Goal: Task Accomplishment & Management: Use online tool/utility

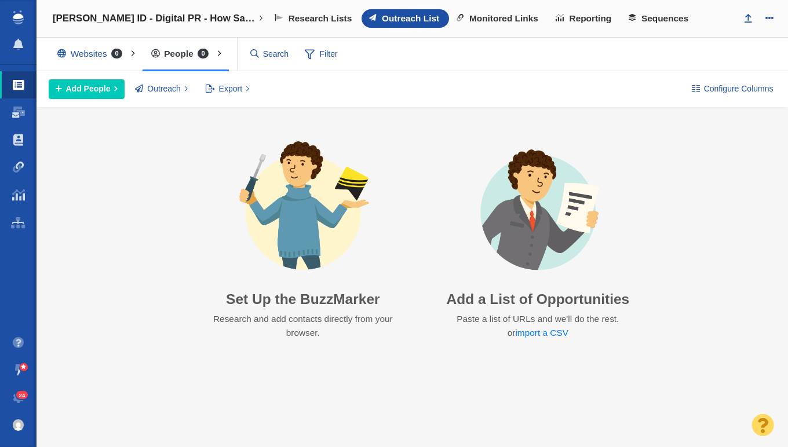
click at [654, 30] on div "Brady ID - Digital PR - How Safe Do Americans Feel at Work? Recently Opened Pro…" at bounding box center [411, 19] width 751 height 38
click at [659, 23] on span "Sequences" at bounding box center [664, 18] width 47 height 10
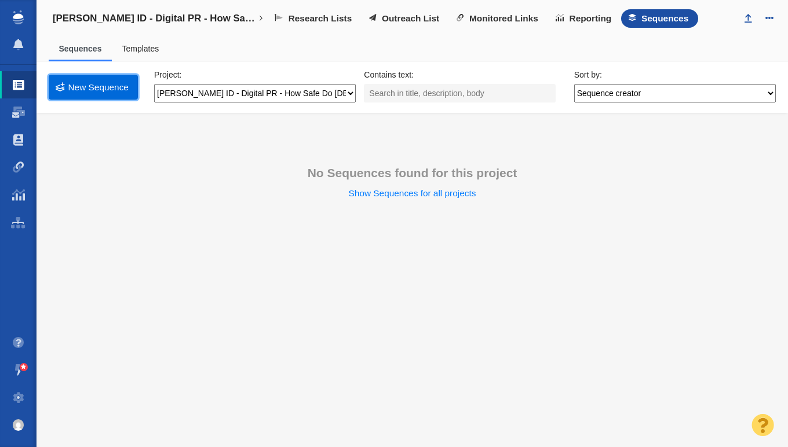
click at [107, 91] on link "New Sequence" at bounding box center [93, 87] width 89 height 25
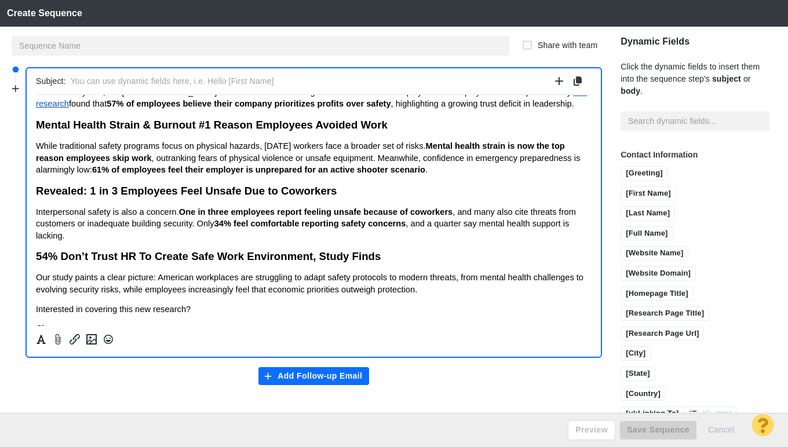
scroll to position [90, 0]
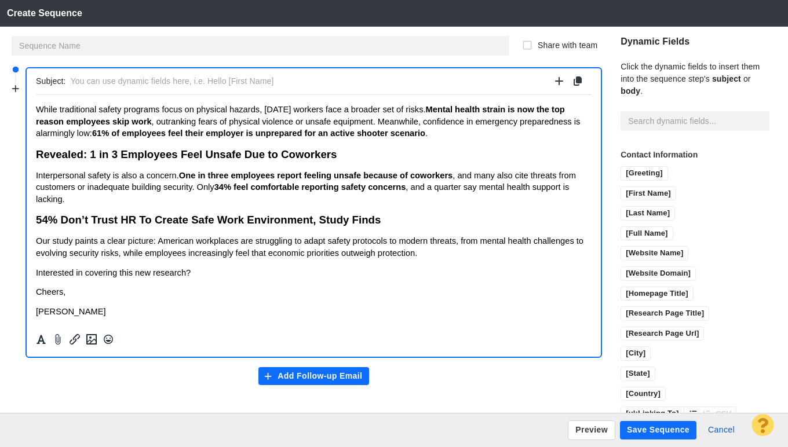
click at [69, 302] on body "﻿ Hi X, A new survey of 1,000 [DEMOGRAPHIC_DATA] workers reveals a striking dis…" at bounding box center [313, 164] width 555 height 303
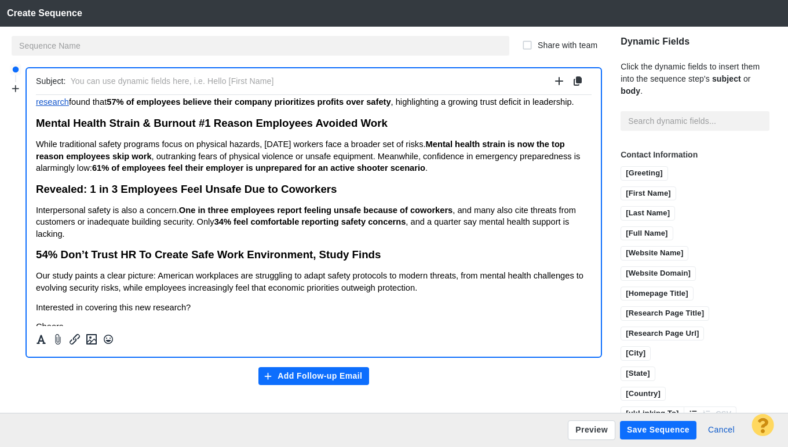
scroll to position [0, 0]
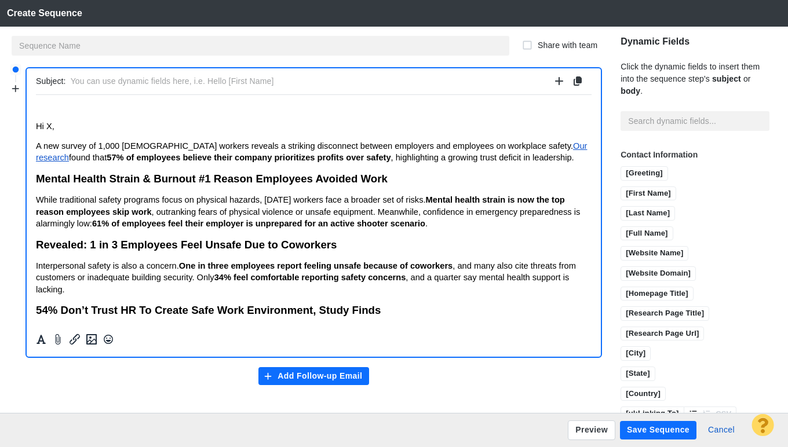
click at [36, 127] on span "Hi X," at bounding box center [45, 125] width 19 height 9
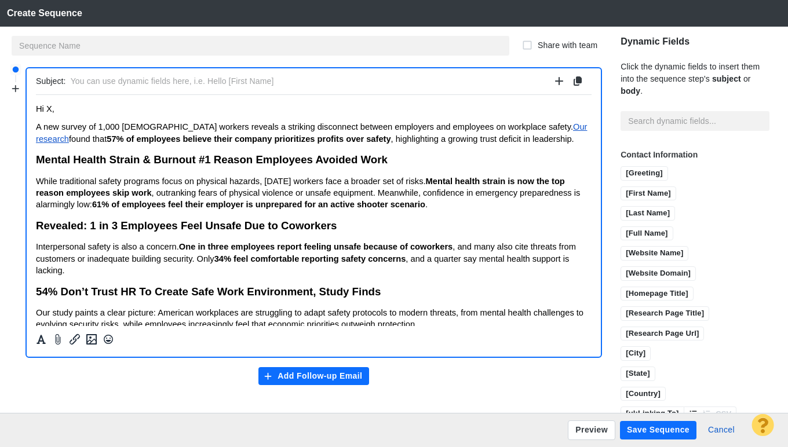
click at [65, 108] on p "﻿ Hi X," at bounding box center [313, 108] width 555 height 9
click at [68, 109] on p "Hi X," at bounding box center [313, 108] width 555 height 9
click at [636, 192] on input "[First Name]" at bounding box center [648, 194] width 54 height 14
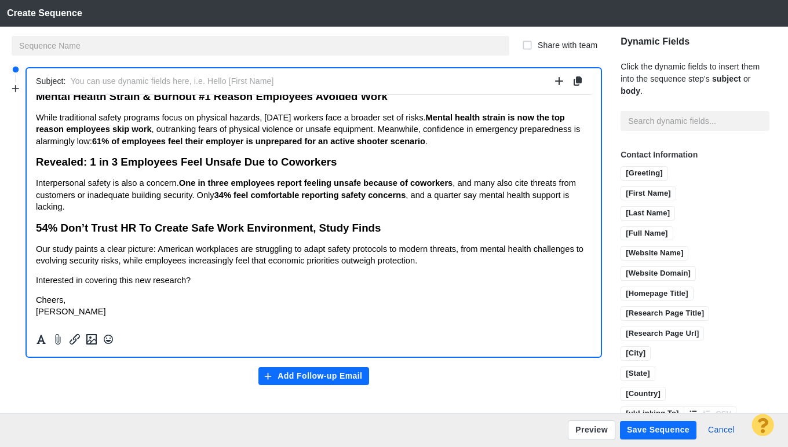
scroll to position [81, 0]
click at [215, 280] on p "Interested in covering this new research?" at bounding box center [313, 279] width 555 height 12
click at [228, 273] on p "Interested in covering this new research?" at bounding box center [313, 279] width 555 height 12
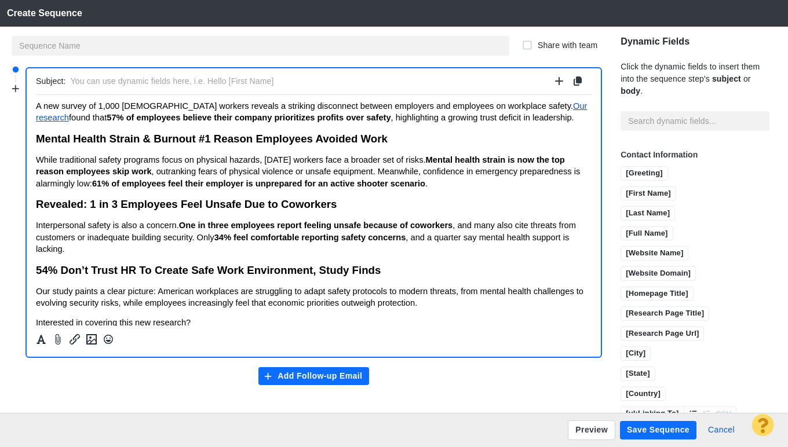
scroll to position [0, 0]
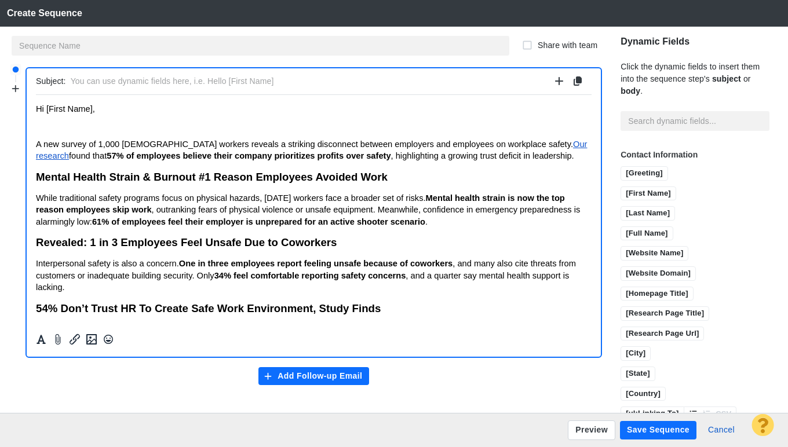
click at [60, 129] on p "Rich Text Area. Press ALT-0 for help." at bounding box center [313, 124] width 555 height 9
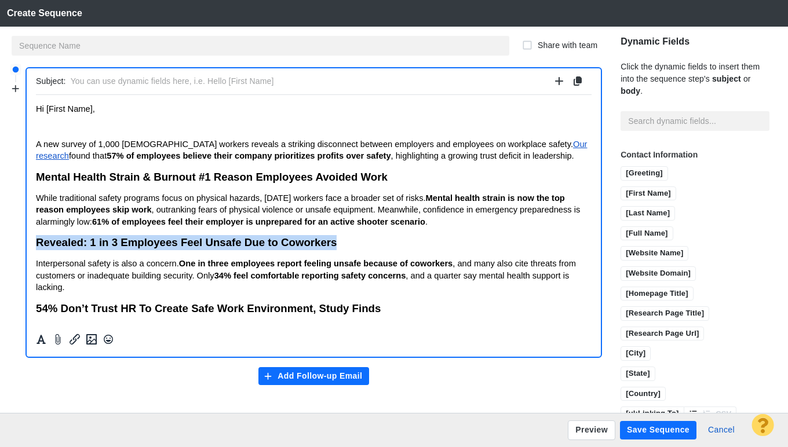
drag, startPoint x: 364, startPoint y: 241, endPoint x: 18, endPoint y: 247, distance: 346.3
click at [36, 247] on html "Hi [First Name], A new survey of 1,000 [DEMOGRAPHIC_DATA] workers reveals a str…" at bounding box center [313, 250] width 555 height 313
copy span "Revealed: 1 in 3 Employees Feel Unsafe Due to Coworkers"
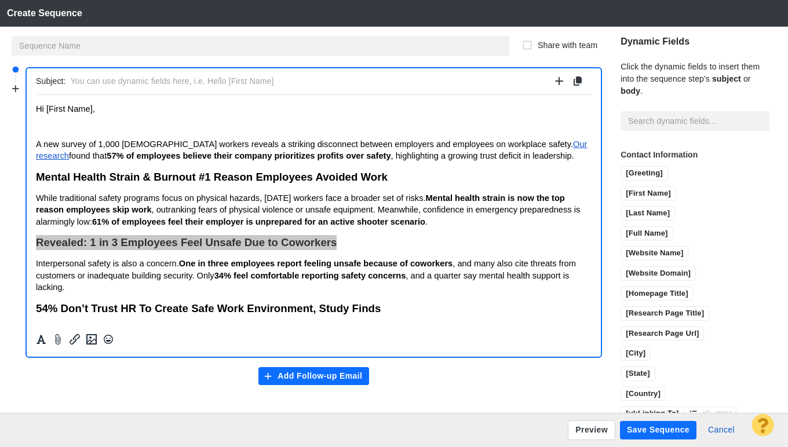
click at [151, 81] on input "text" at bounding box center [310, 81] width 479 height 17
drag, startPoint x: 112, startPoint y: 79, endPoint x: 65, endPoint y: 84, distance: 47.1
click at [65, 84] on div "Subject: Revealed: 1 in 3 Employees Feel Unsafe Due to Coworkers" at bounding box center [313, 81] width 555 height 27
click at [327, 79] on input "Research Finds, 1 in 3 Employees Feel Unsafe Due to Coworkers" at bounding box center [310, 81] width 479 height 17
click at [230, 79] on input "Research Finds, 1 in 3 Employees Feel Unsafe Due to Coworkers" at bounding box center [310, 81] width 479 height 17
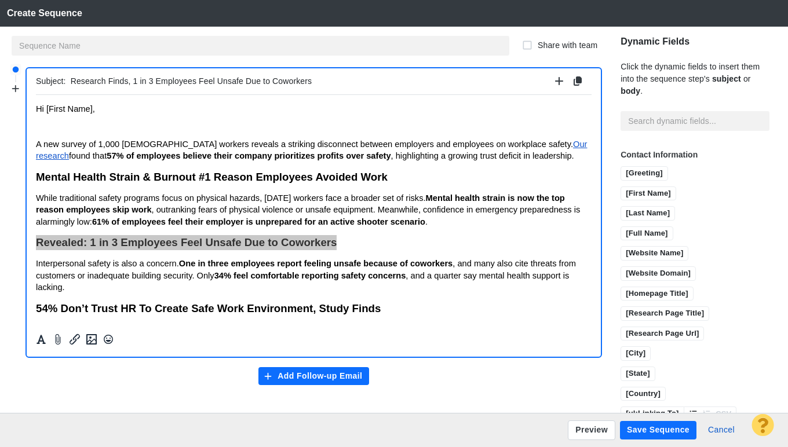
click at [230, 79] on input "Research Finds, 1 in 3 Employees Feel Unsafe Due to Coworkers" at bounding box center [310, 81] width 479 height 17
paste input "One in Three Workers Feel Unsafe Because of Their Coworkers, Survey Reveals"
drag, startPoint x: 72, startPoint y: 81, endPoint x: 61, endPoint y: 82, distance: 10.4
click at [61, 82] on div "Subject: One in Three Workers Feel Unsafe Because of Their Coworkers, Survey Re…" at bounding box center [313, 81] width 555 height 27
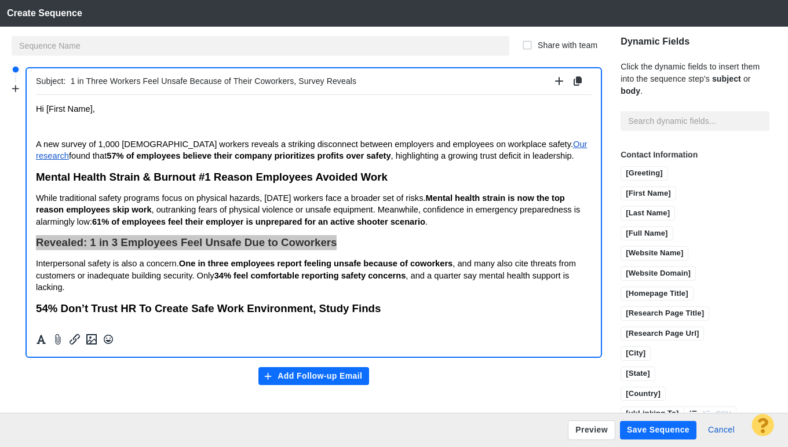
drag, startPoint x: 88, startPoint y: 80, endPoint x: 103, endPoint y: 82, distance: 15.1
click at [103, 82] on input "1 in Three Workers Feel Unsafe Because of Their Coworkers, Survey Reveals" at bounding box center [310, 81] width 479 height 17
drag, startPoint x: 109, startPoint y: 82, endPoint x: 89, endPoint y: 81, distance: 20.3
click at [89, 81] on input "1 in Three Workers Feel Unsafe Because of Their Coworkers, Survey Reveals" at bounding box center [310, 81] width 479 height 17
drag, startPoint x: 126, startPoint y: 82, endPoint x: 94, endPoint y: 80, distance: 31.9
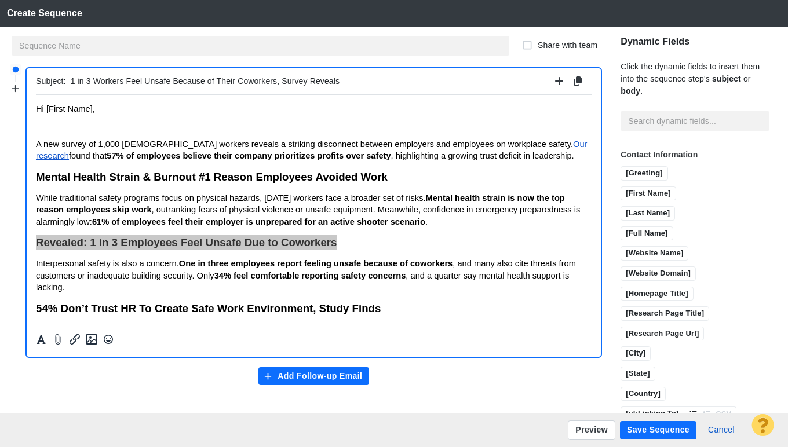
click at [94, 80] on input "1 in 3 Workers Feel Unsafe Because of Their Coworkers, Survey Reveals" at bounding box center [310, 81] width 479 height 17
type input "1 in 3 Feel Unsafe Because of Their Coworkers, Survey Reveals"
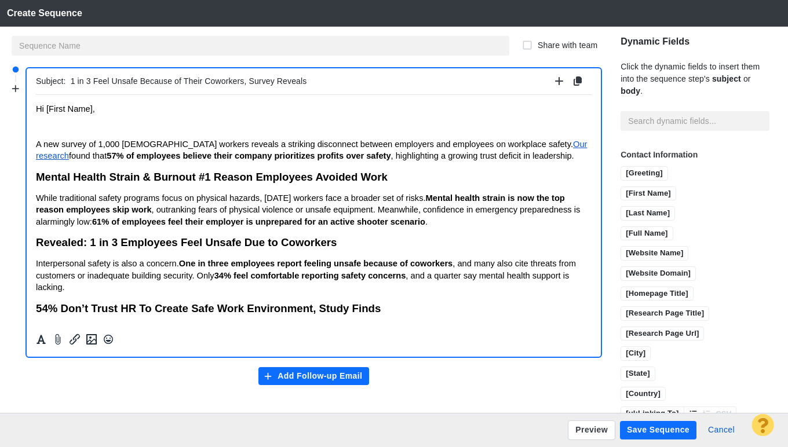
click at [387, 206] on span ", outranking fears of physical violence or unsafe equipment. Meanwhile, confide…" at bounding box center [308, 214] width 544 height 21
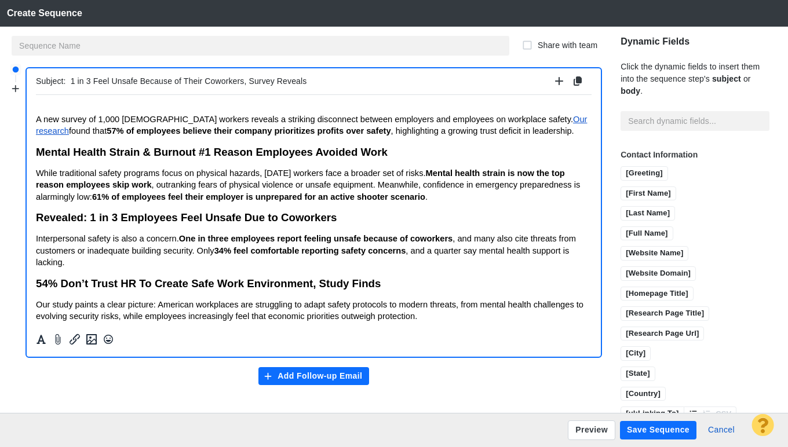
scroll to position [81, 0]
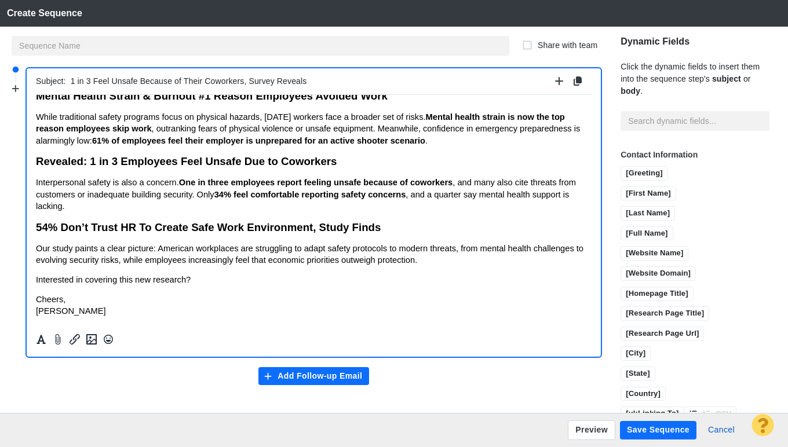
click at [296, 379] on button "Add Follow-up Email" at bounding box center [313, 376] width 111 height 19
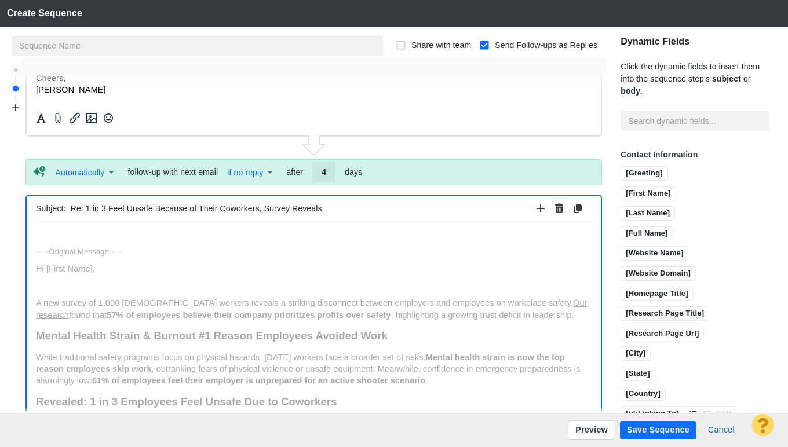
scroll to position [0, 0]
paste body "Rich Text Area. Press ALT-0 for help."
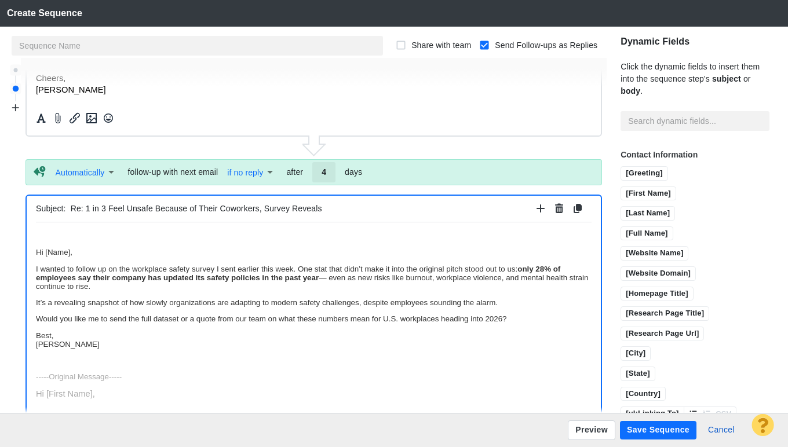
click at [36, 251] on p "Hi [Name]," at bounding box center [313, 251] width 555 height 9
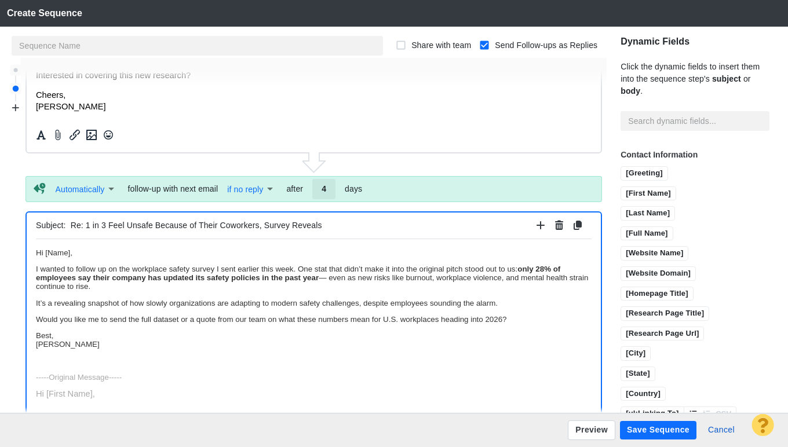
scroll to position [236, 0]
drag, startPoint x: 84, startPoint y: 252, endPoint x: 45, endPoint y: 250, distance: 39.4
click at [45, 250] on p "Hi [Name]," at bounding box center [313, 253] width 555 height 9
click at [641, 195] on input "[First Name]" at bounding box center [648, 194] width 54 height 14
drag, startPoint x: 36, startPoint y: 319, endPoint x: 264, endPoint y: 320, distance: 227.6
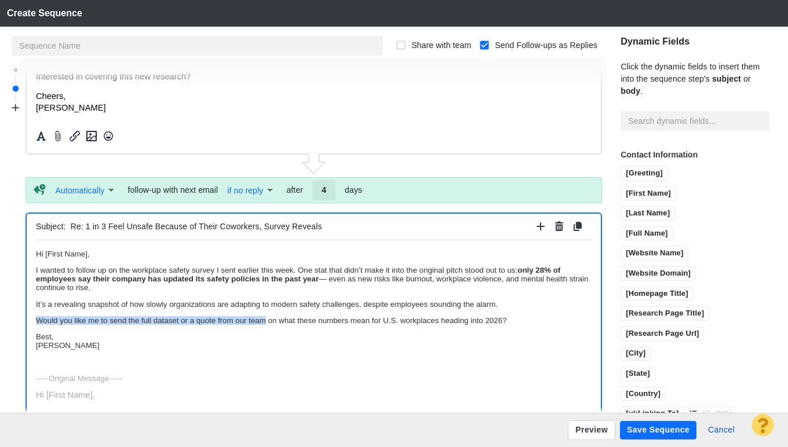
click at [264, 320] on p "Would you like me to send the full dataset or a quote from our team on what the…" at bounding box center [313, 320] width 555 height 9
drag, startPoint x: 209, startPoint y: 323, endPoint x: 237, endPoint y: 321, distance: 28.4
click at [237, 321] on p "Interested in sharing this with your readers to see their on what these numbers…" at bounding box center [313, 320] width 555 height 9
click at [455, 319] on p "Interested in sharing this with your readers to see what these numbers mean for…" at bounding box center [313, 320] width 555 height 9
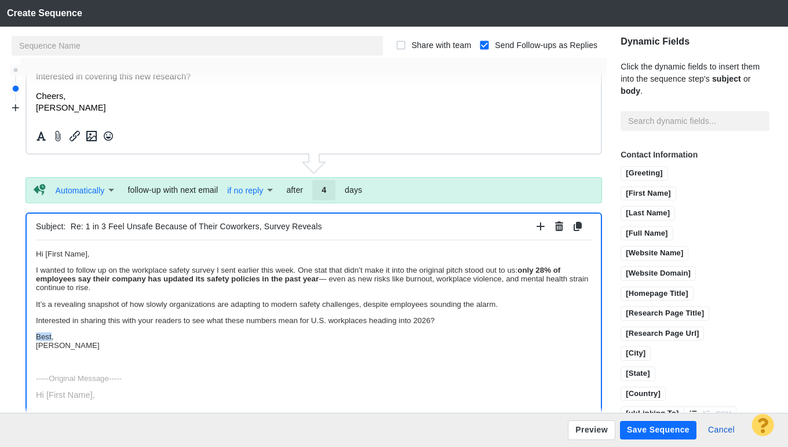
drag, startPoint x: 52, startPoint y: 338, endPoint x: 32, endPoint y: 338, distance: 19.7
drag, startPoint x: 324, startPoint y: 192, endPoint x: 331, endPoint y: 193, distance: 7.0
click at [331, 193] on input "4" at bounding box center [323, 190] width 23 height 20
type input "2"
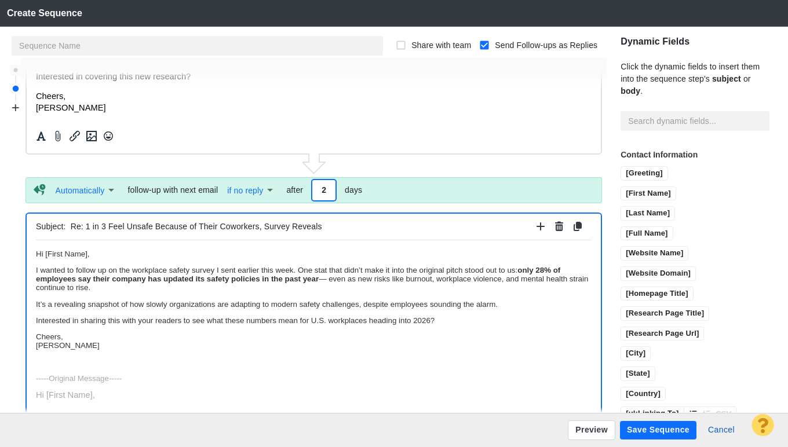
click at [301, 323] on p "Interested in sharing this with your readers to see what these numbers mean for…" at bounding box center [313, 320] width 555 height 9
click at [122, 257] on p "Hi [First Name]," at bounding box center [313, 253] width 555 height 9
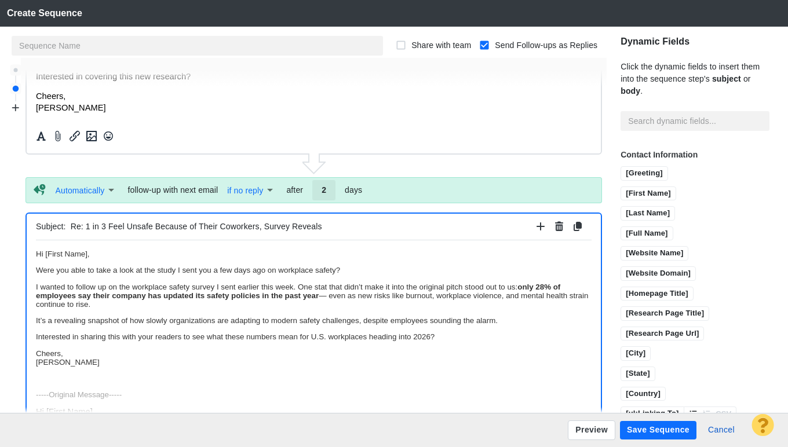
click at [279, 273] on span "Were you able to take a look at the study I sent you a few days ago on workplac…" at bounding box center [188, 269] width 304 height 9
drag, startPoint x: 296, startPoint y: 270, endPoint x: 280, endPoint y: 270, distance: 15.6
click at [280, 270] on span "Were you able to take a look at the study I sent you a few days ago on what emp…" at bounding box center [217, 269] width 362 height 9
click at [336, 270] on span "Were you able to take a look at the study I sent you a few days ago on how empl…" at bounding box center [216, 269] width 360 height 9
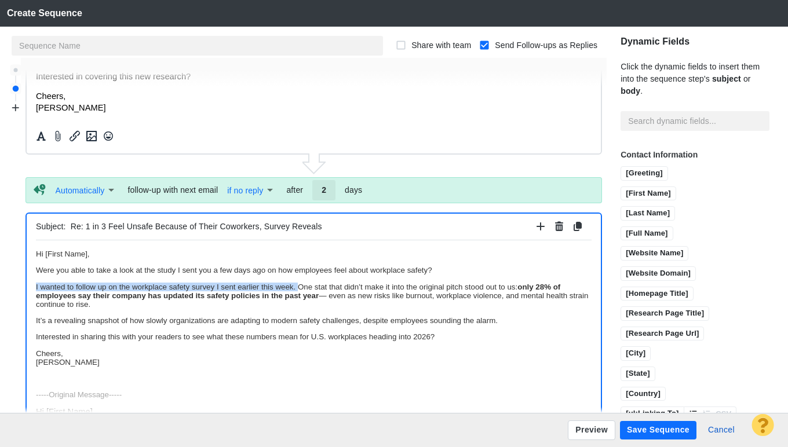
drag, startPoint x: 298, startPoint y: 283, endPoint x: 34, endPoint y: 282, distance: 264.1
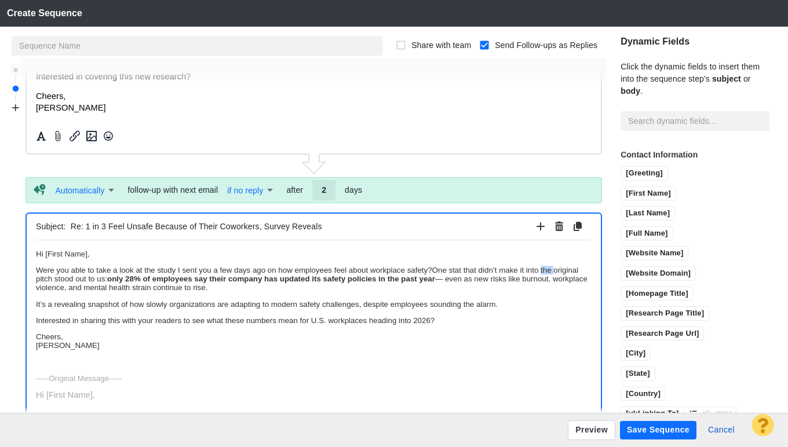
drag, startPoint x: 542, startPoint y: 270, endPoint x: 70, endPoint y: 517, distance: 532.5
drag, startPoint x: 63, startPoint y: 280, endPoint x: 79, endPoint y: 280, distance: 16.8
click at [79, 280] on p "Were you able to take a look at the study I sent you a few days ago on how empl…" at bounding box center [313, 278] width 555 height 26
click at [489, 281] on p "Were you able to take a look at the study I sent you a few days ago on how empl…" at bounding box center [313, 278] width 555 height 26
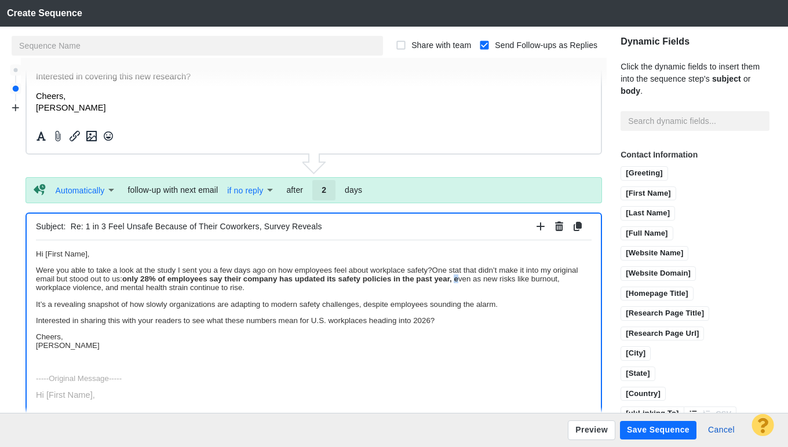
click at [489, 280] on p "Were you able to take a look at the study I sent you a few days ago on how empl…" at bounding box center [313, 278] width 555 height 26
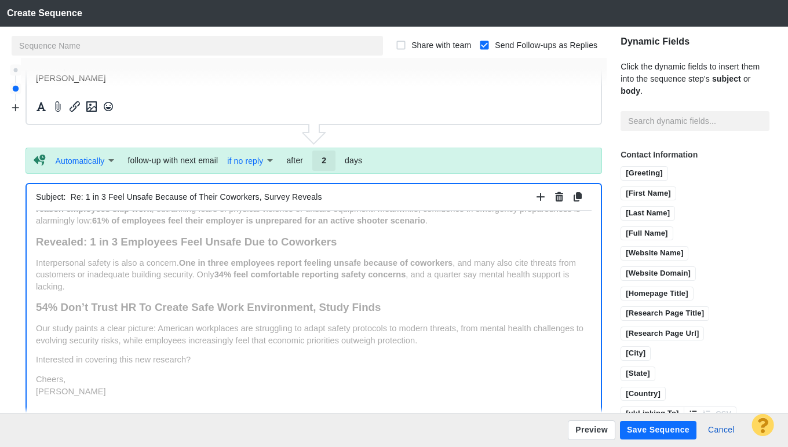
scroll to position [345, 0]
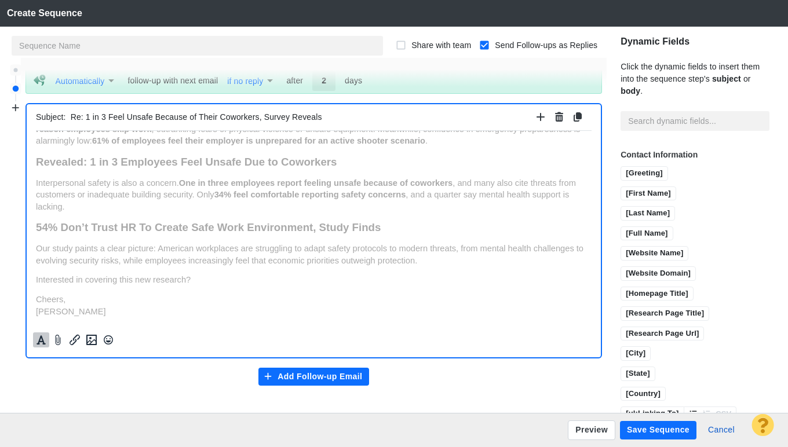
click at [47, 336] on button "Formatting" at bounding box center [41, 339] width 16 height 15
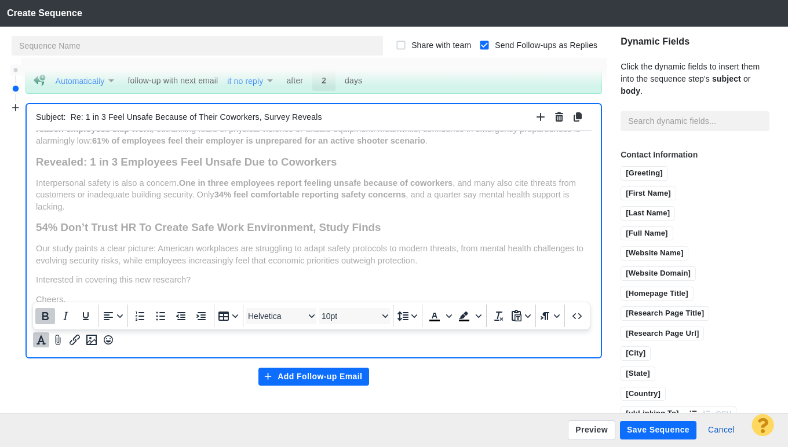
click at [49, 317] on icon "Bold" at bounding box center [45, 316] width 14 height 14
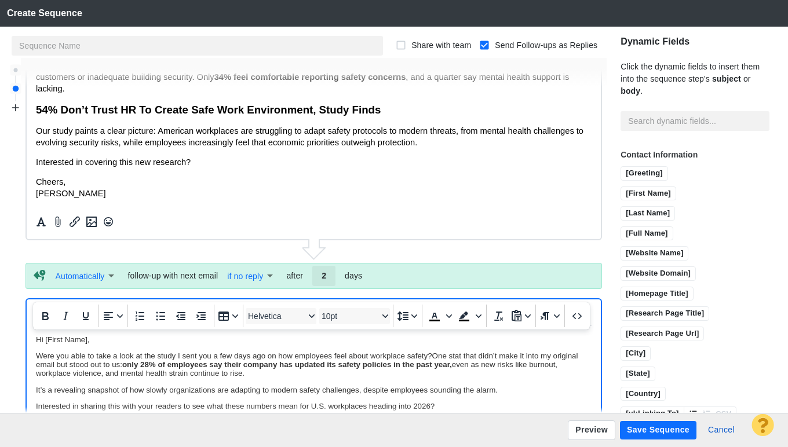
click at [454, 372] on p "Were you able to take a look at the study I sent you a few days ago on how empl…" at bounding box center [313, 364] width 555 height 26
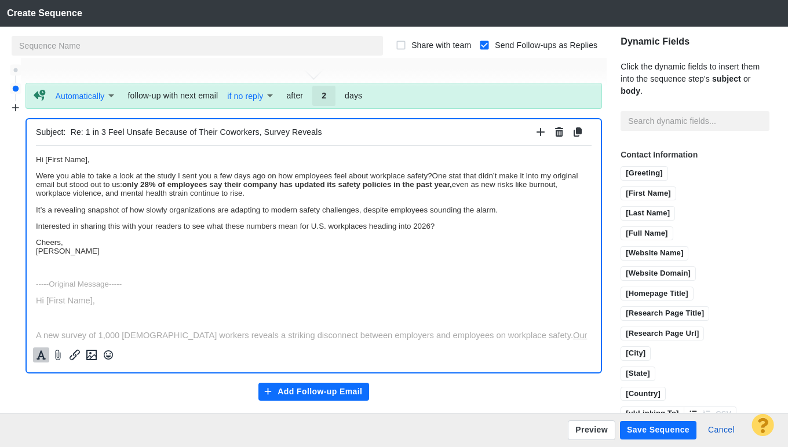
scroll to position [329, 0]
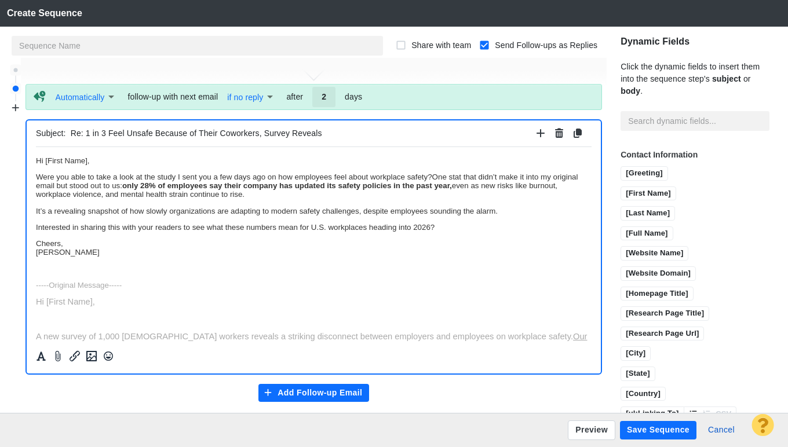
click at [201, 218] on body "Hi [First Name], Were you able to take a look at the study I sent you a few day…" at bounding box center [313, 373] width 555 height 434
click at [519, 214] on p "It’s a revealing snapshot of how slowly organizations are adapting to modern sa…" at bounding box center [313, 210] width 555 height 9
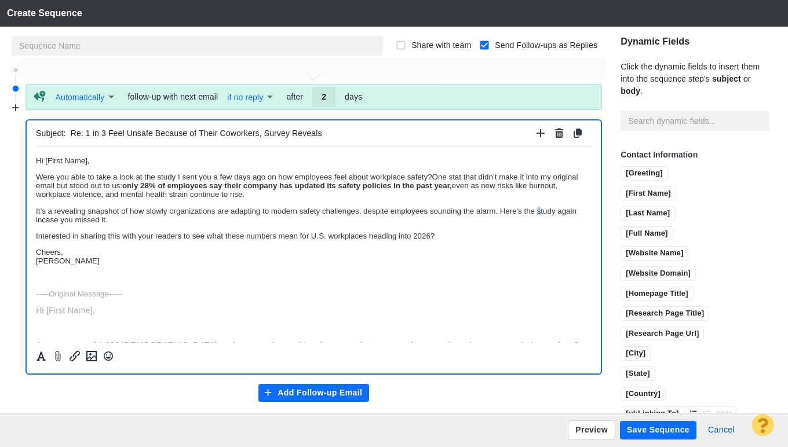
click at [539, 211] on p "It’s a revealing snapshot of how slowly organizations are adapting to modern sa…" at bounding box center [313, 214] width 555 height 17
drag, startPoint x: 501, startPoint y: 213, endPoint x: 554, endPoint y: 212, distance: 53.3
click at [555, 212] on p "It’s a revealing snapshot of how slowly organizations are adapting to modern sa…" at bounding box center [313, 214] width 555 height 17
click at [75, 356] on icon "Insert/edit link" at bounding box center [75, 356] width 14 height 14
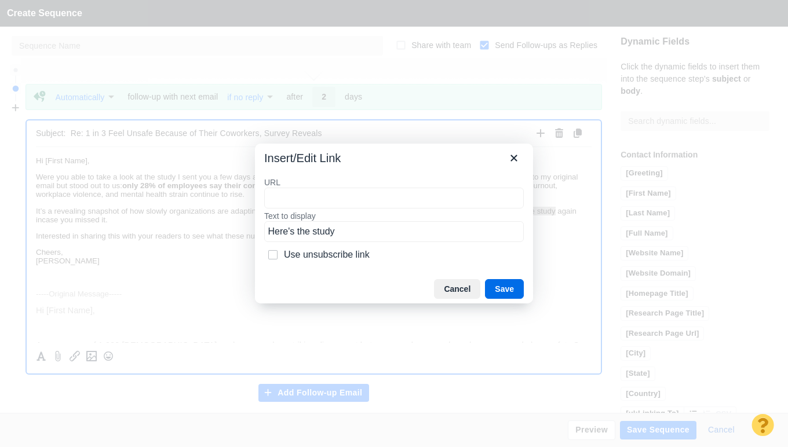
type input "[URL][DOMAIN_NAME]"
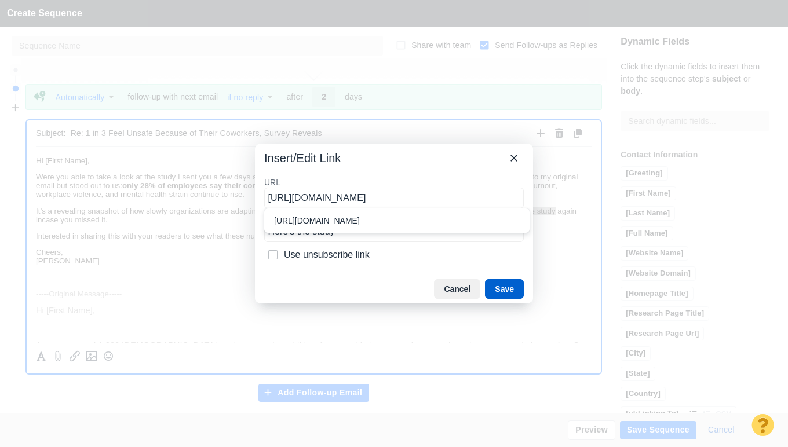
click at [517, 289] on button "Save" at bounding box center [504, 289] width 39 height 20
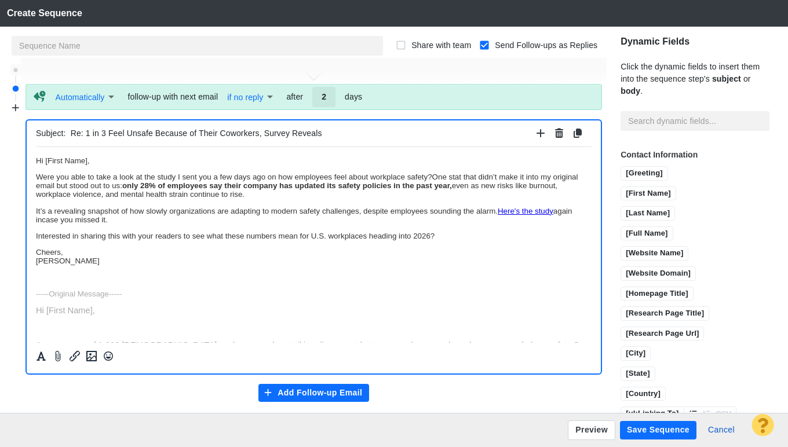
click at [281, 265] on p "[PERSON_NAME]" at bounding box center [313, 255] width 555 height 17
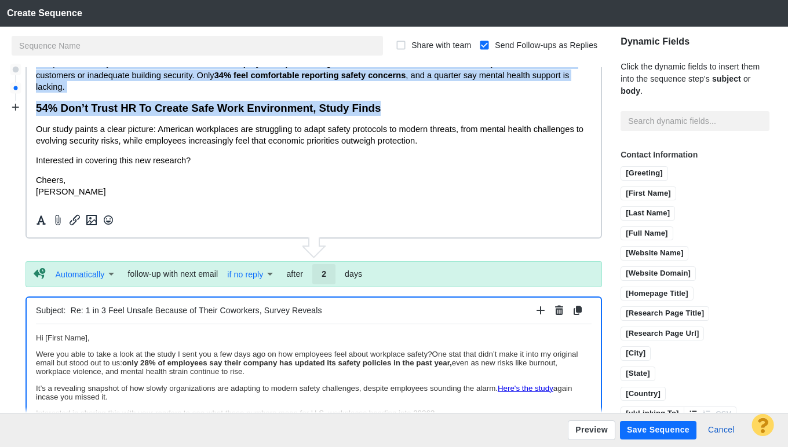
scroll to position [61, 0]
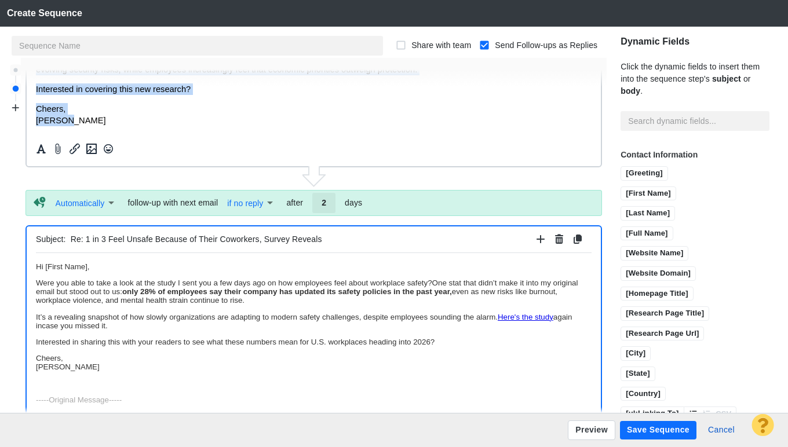
drag, startPoint x: 37, startPoint y: -114, endPoint x: 114, endPoint y: 123, distance: 248.5
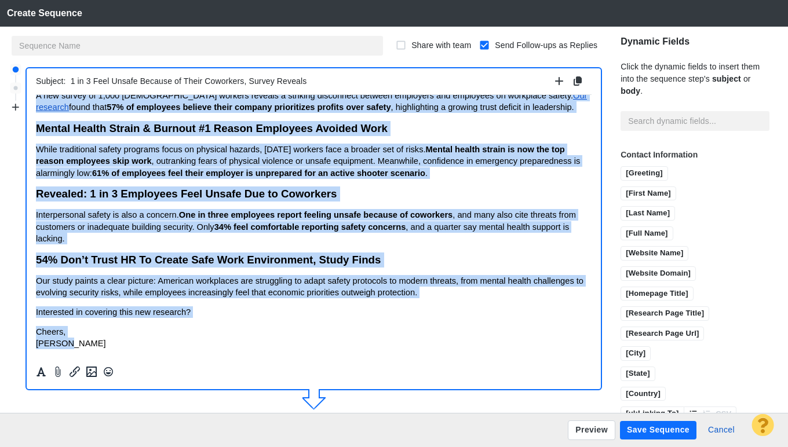
scroll to position [60, 0]
click at [38, 372] on icon "Formatting" at bounding box center [41, 372] width 12 height 10
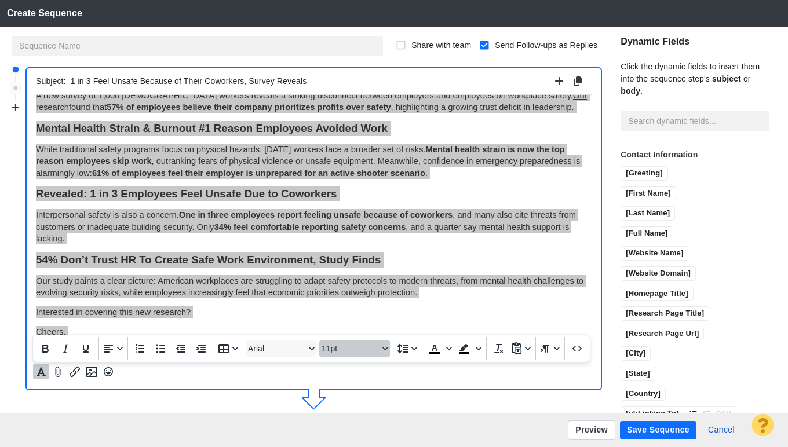
click at [387, 347] on icon "Font size 11pt" at bounding box center [385, 348] width 6 height 3
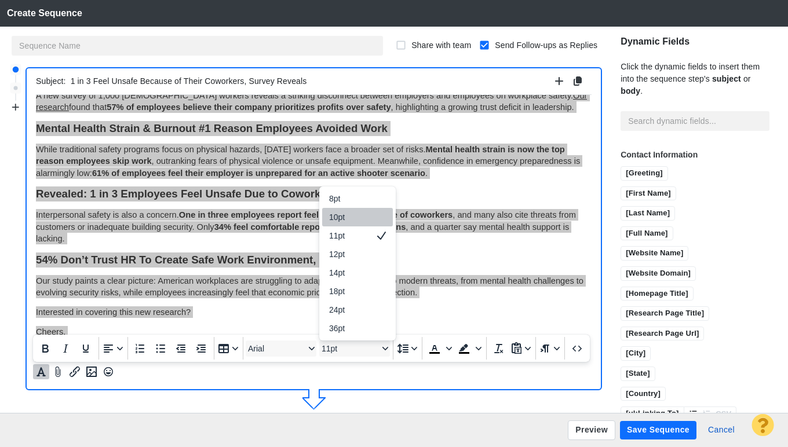
click at [380, 221] on div at bounding box center [381, 217] width 14 height 14
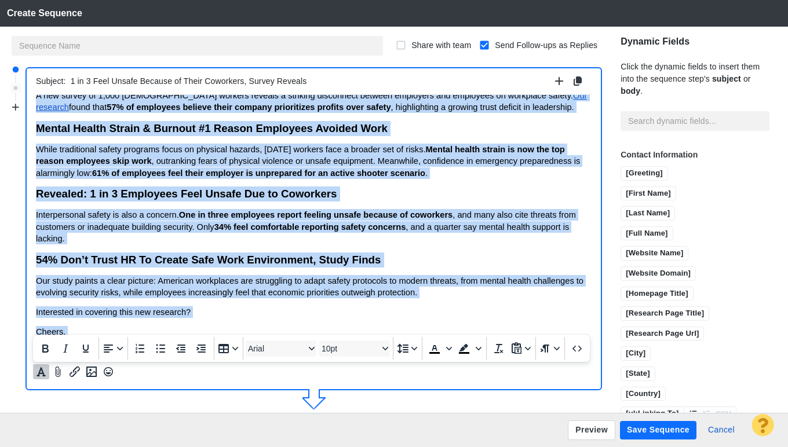
scroll to position [10, 0]
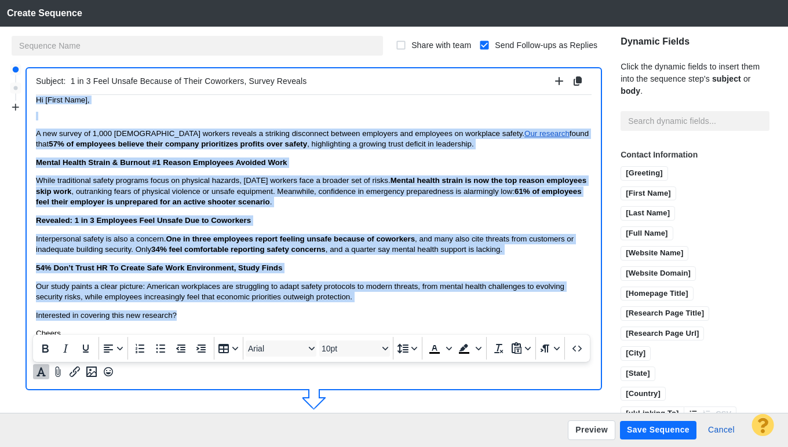
click at [357, 196] on p "While traditional safety programs focus on physical hazards, [DATE] workers fac…" at bounding box center [313, 191] width 555 height 32
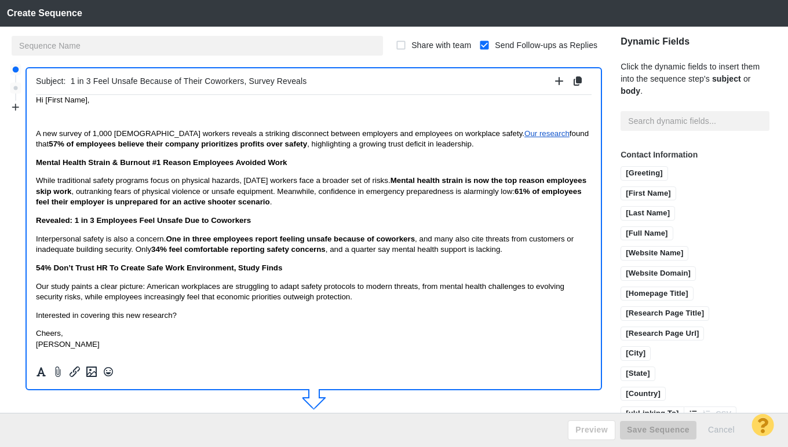
click at [174, 161] on span "Mental Health Strain & Burnout #1 Reason Employees Avoided Work" at bounding box center [161, 162] width 251 height 9
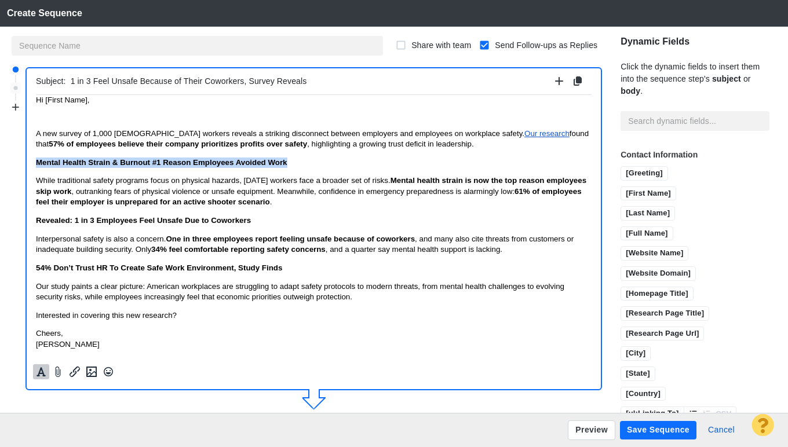
click at [42, 379] on button "Formatting" at bounding box center [41, 371] width 16 height 15
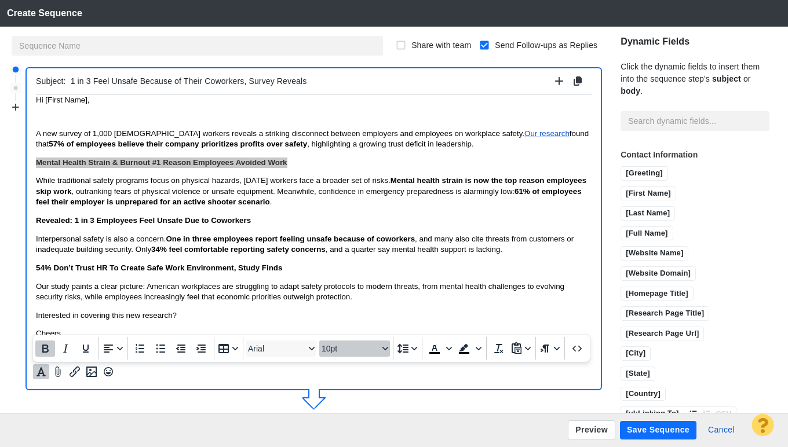
click at [347, 347] on span "10pt" at bounding box center [349, 348] width 57 height 9
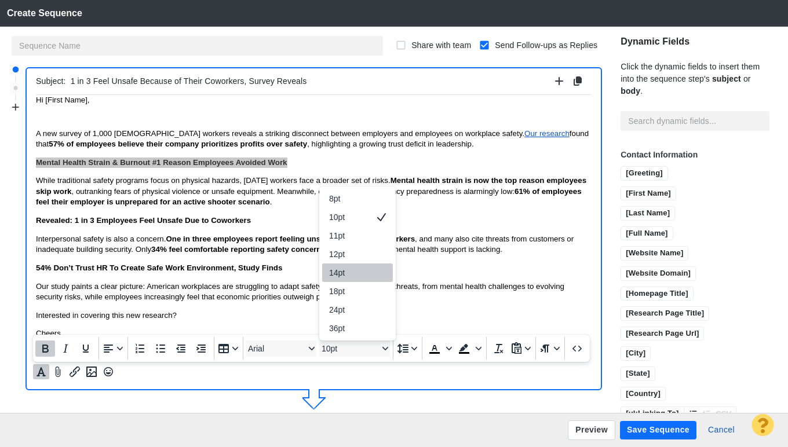
drag, startPoint x: 358, startPoint y: 268, endPoint x: 260, endPoint y: 149, distance: 153.4
click at [358, 268] on div "14pt" at bounding box center [349, 273] width 41 height 14
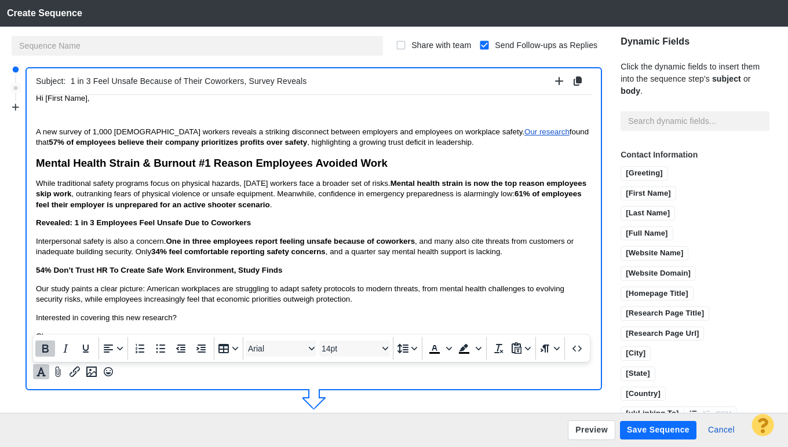
click at [182, 223] on span "Revealed: 1 in 3 Employees Feel Unsafe Due to Coworkers" at bounding box center [143, 222] width 215 height 9
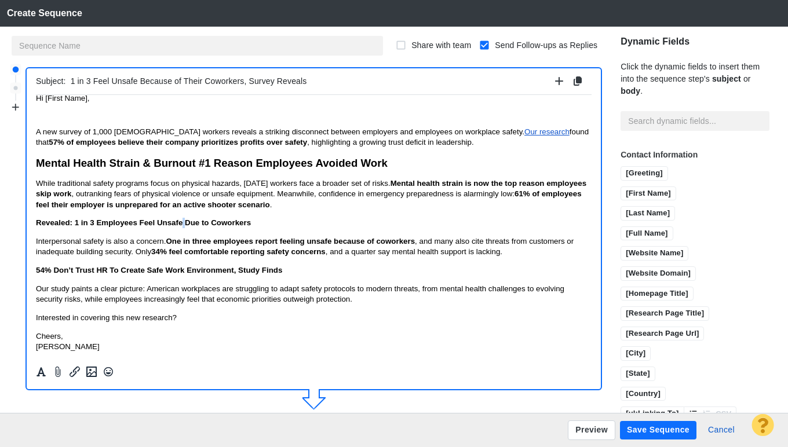
click at [182, 223] on span "Revealed: 1 in 3 Employees Feel Unsafe Due to Coworkers" at bounding box center [143, 222] width 215 height 9
click at [40, 375] on icon "Formatting" at bounding box center [41, 372] width 12 height 10
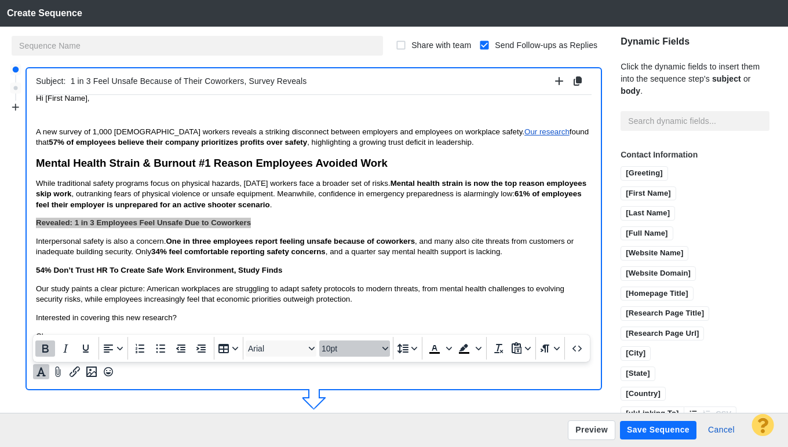
click at [357, 355] on button "10pt" at bounding box center [354, 349] width 71 height 16
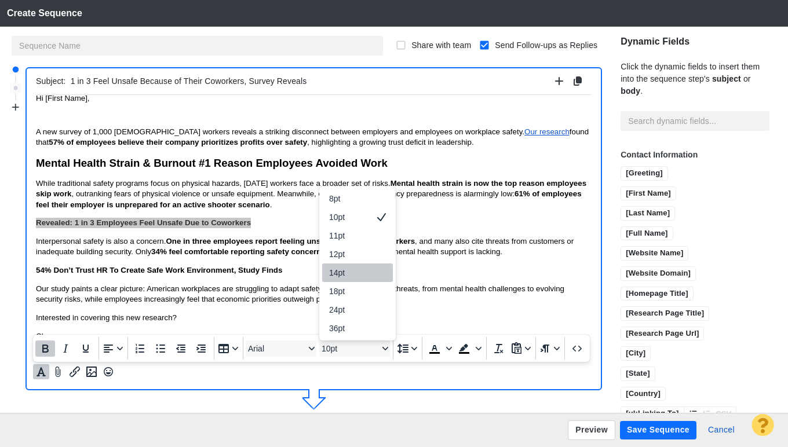
click at [364, 270] on div "14pt" at bounding box center [349, 273] width 41 height 14
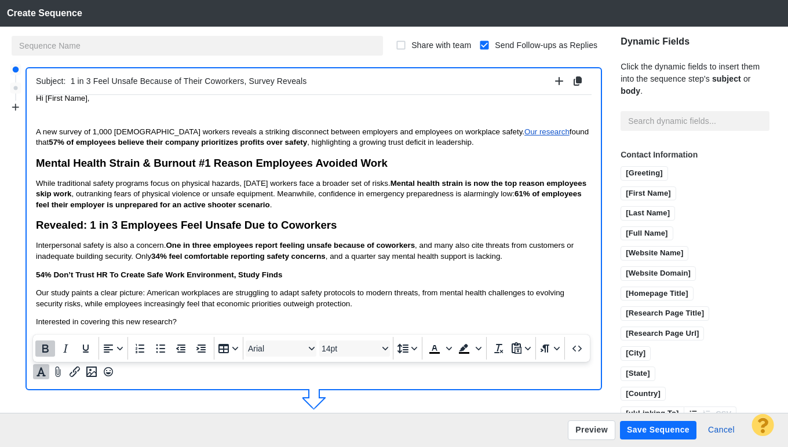
click at [182, 277] on span "54% Don’t Trust HR To Create Safe Work Environment, Study Finds" at bounding box center [159, 274] width 246 height 9
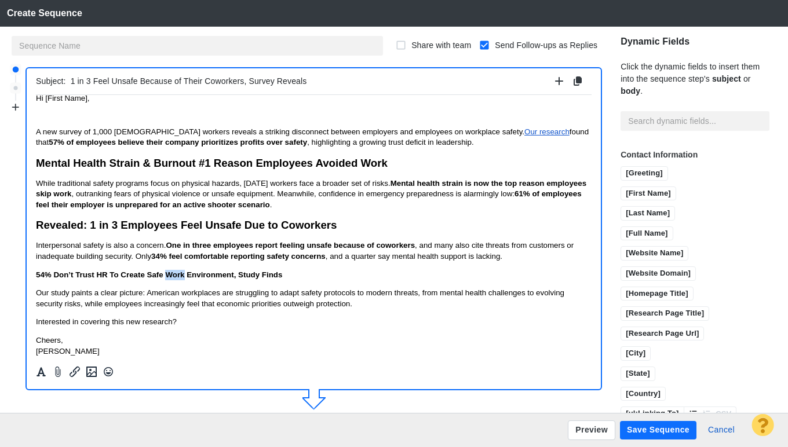
click at [182, 277] on span "54% Don’t Trust HR To Create Safe Work Environment, Study Finds" at bounding box center [159, 274] width 246 height 9
click at [36, 370] on icon "Formatting" at bounding box center [41, 372] width 12 height 10
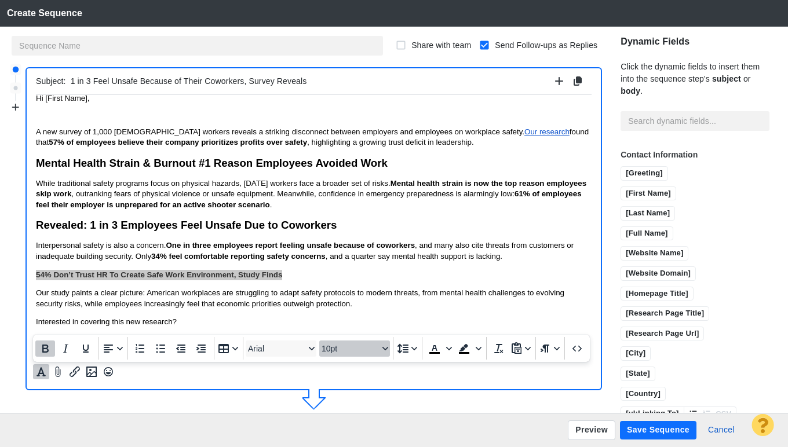
click at [375, 352] on span "10pt" at bounding box center [349, 348] width 57 height 9
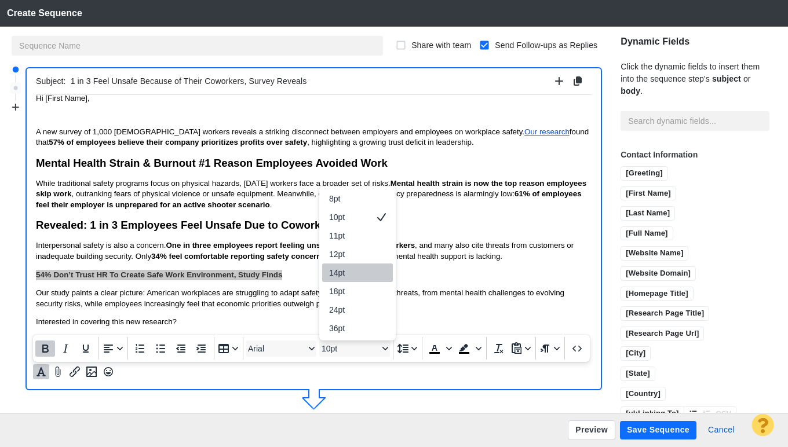
click at [357, 269] on div "14pt" at bounding box center [349, 273] width 41 height 14
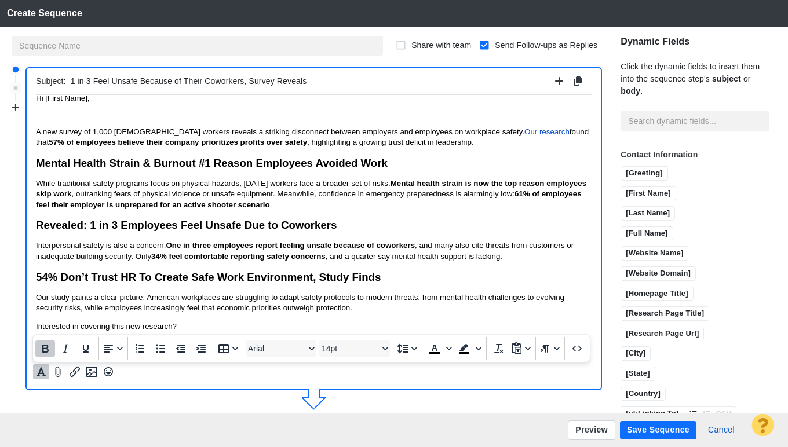
click at [325, 257] on span "34% feel comfortable reporting safety concerns" at bounding box center [238, 255] width 174 height 9
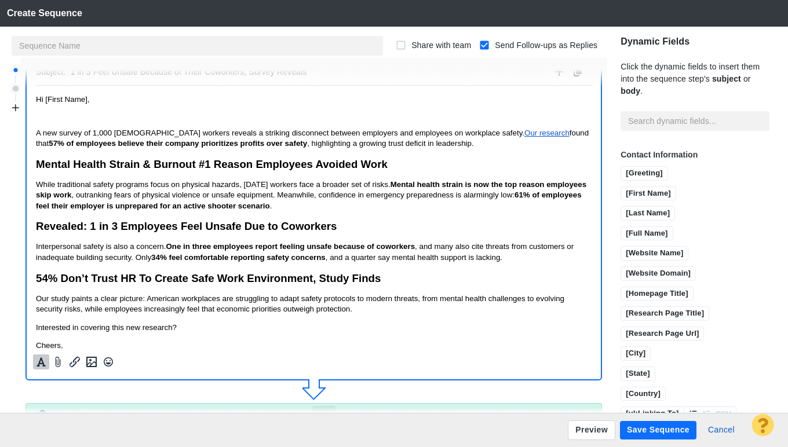
scroll to position [0, 0]
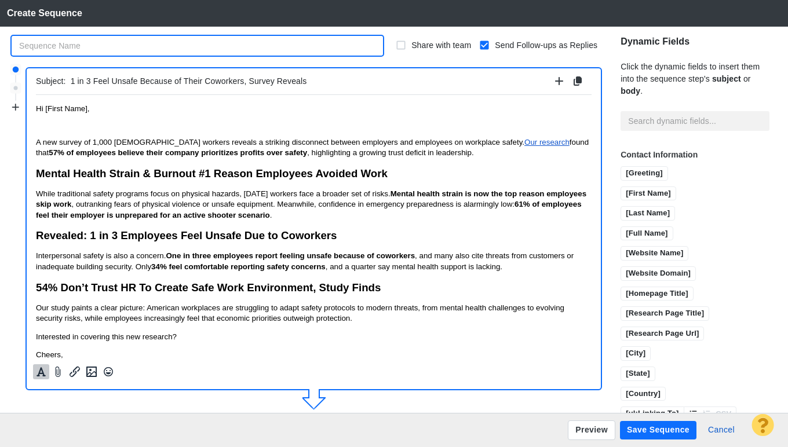
click at [181, 48] on input "text" at bounding box center [197, 46] width 371 height 20
click at [134, 52] on input "KP -" at bounding box center [197, 46] width 371 height 20
click at [179, 54] on input "KP -" at bounding box center [197, 46] width 371 height 20
click at [161, 46] on input "KP -" at bounding box center [197, 46] width 371 height 20
drag, startPoint x: 105, startPoint y: 47, endPoint x: 63, endPoint y: 46, distance: 42.3
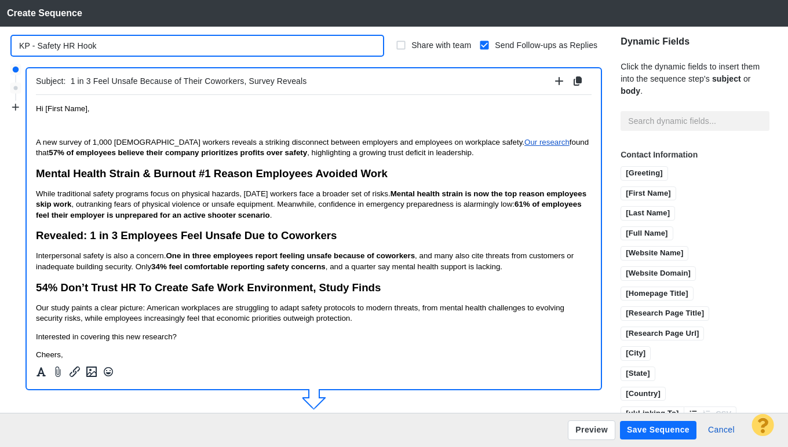
click at [63, 46] on input "KP - Safety HR Hook" at bounding box center [197, 46] width 371 height 20
paste input "Workplace Safety"
drag, startPoint x: 61, startPoint y: 45, endPoint x: 39, endPoint y: 46, distance: 21.4
click at [39, 46] on input "KP - Safety Workplace Safety" at bounding box center [197, 46] width 371 height 20
click at [133, 46] on input "KP - Workplace Safety" at bounding box center [197, 46] width 371 height 20
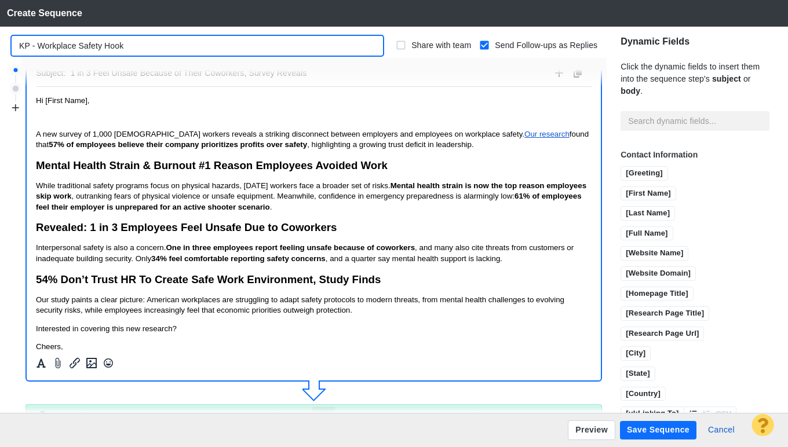
type input "KP - Workplace Safety Hook"
click at [662, 427] on button "Save Sequence" at bounding box center [658, 430] width 76 height 19
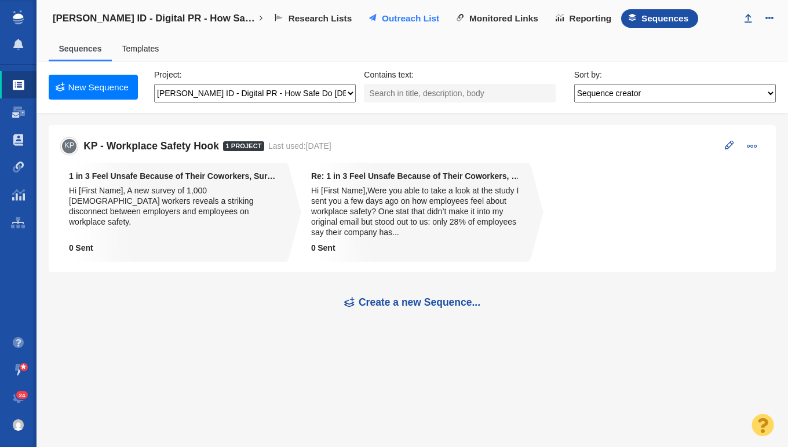
click at [413, 19] on span "Outreach List" at bounding box center [410, 18] width 57 height 10
